Goal: Task Accomplishment & Management: Manage account settings

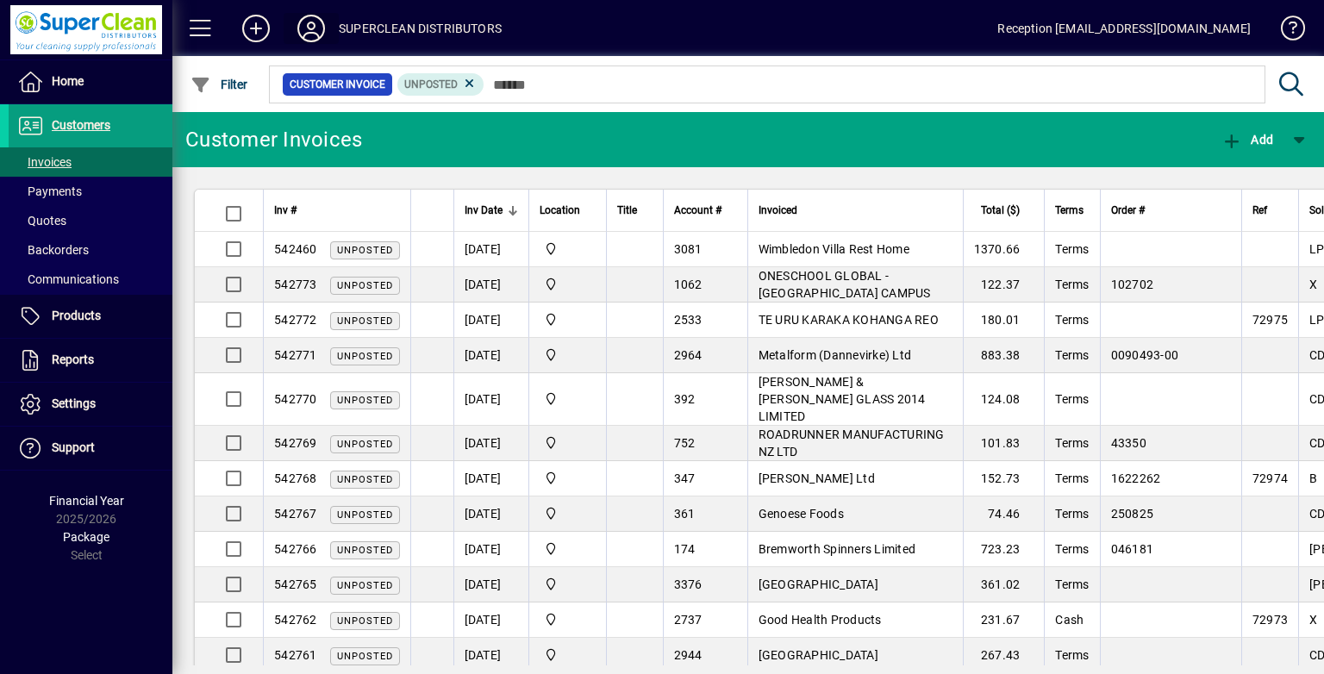
click at [295, 42] on button at bounding box center [311, 28] width 55 height 31
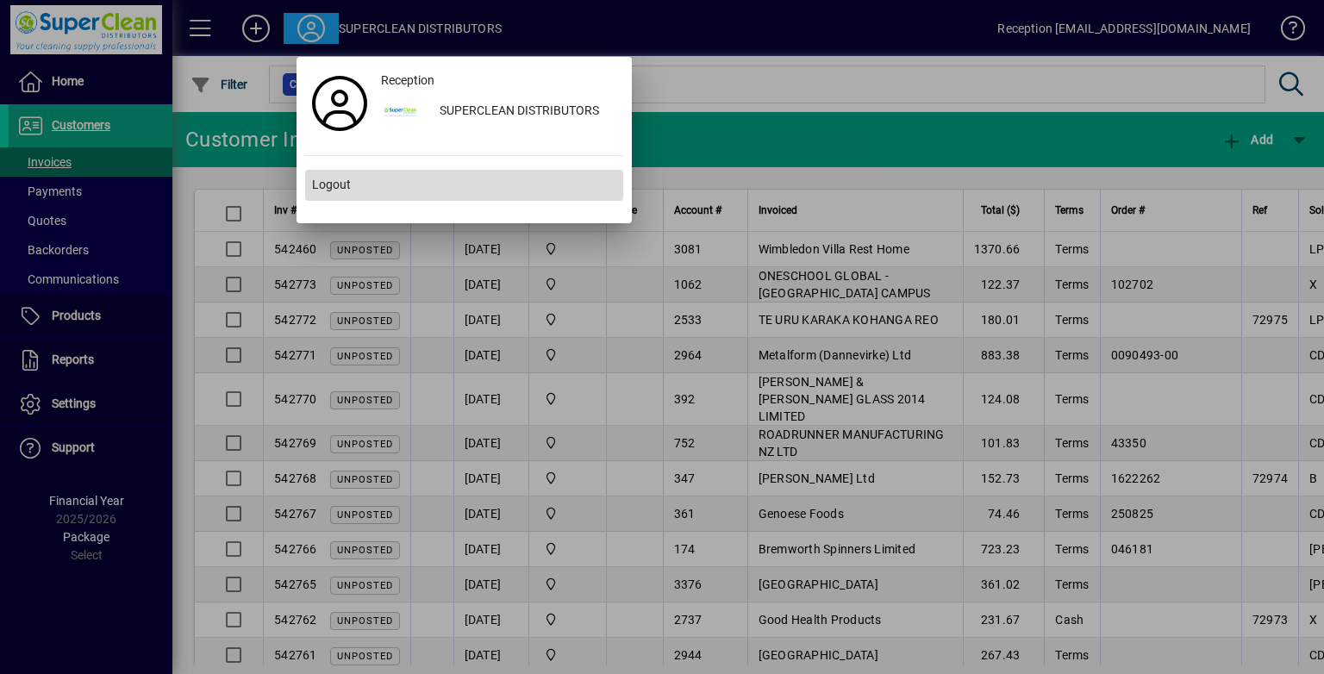
click at [340, 167] on span at bounding box center [464, 185] width 318 height 41
